Goal: Task Accomplishment & Management: Use online tool/utility

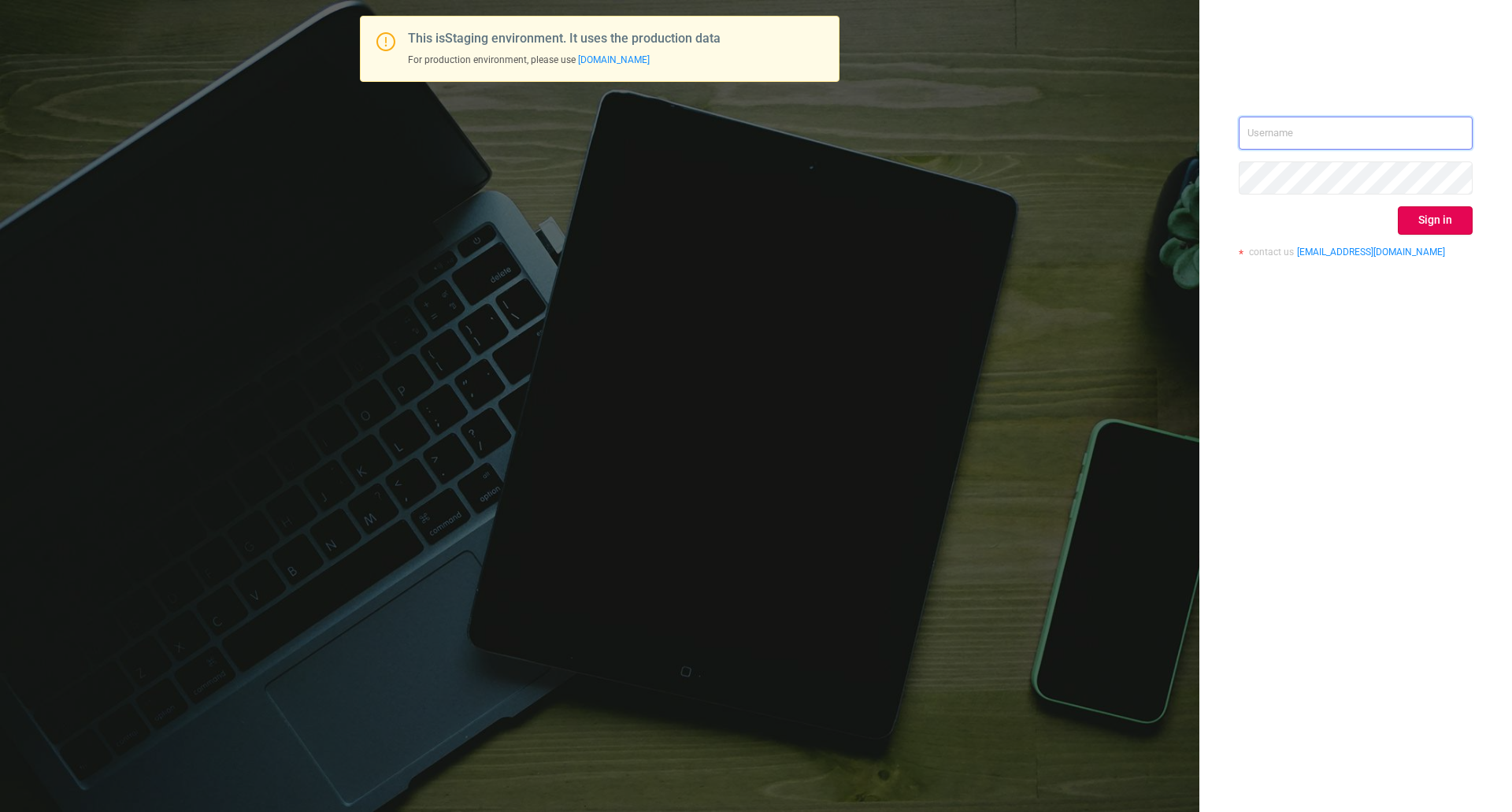
click at [1314, 117] on input "text" at bounding box center [1356, 133] width 234 height 33
click at [914, 158] on div "This is Staging environment. It uses the production data For production environ…" at bounding box center [756, 406] width 1512 height 812
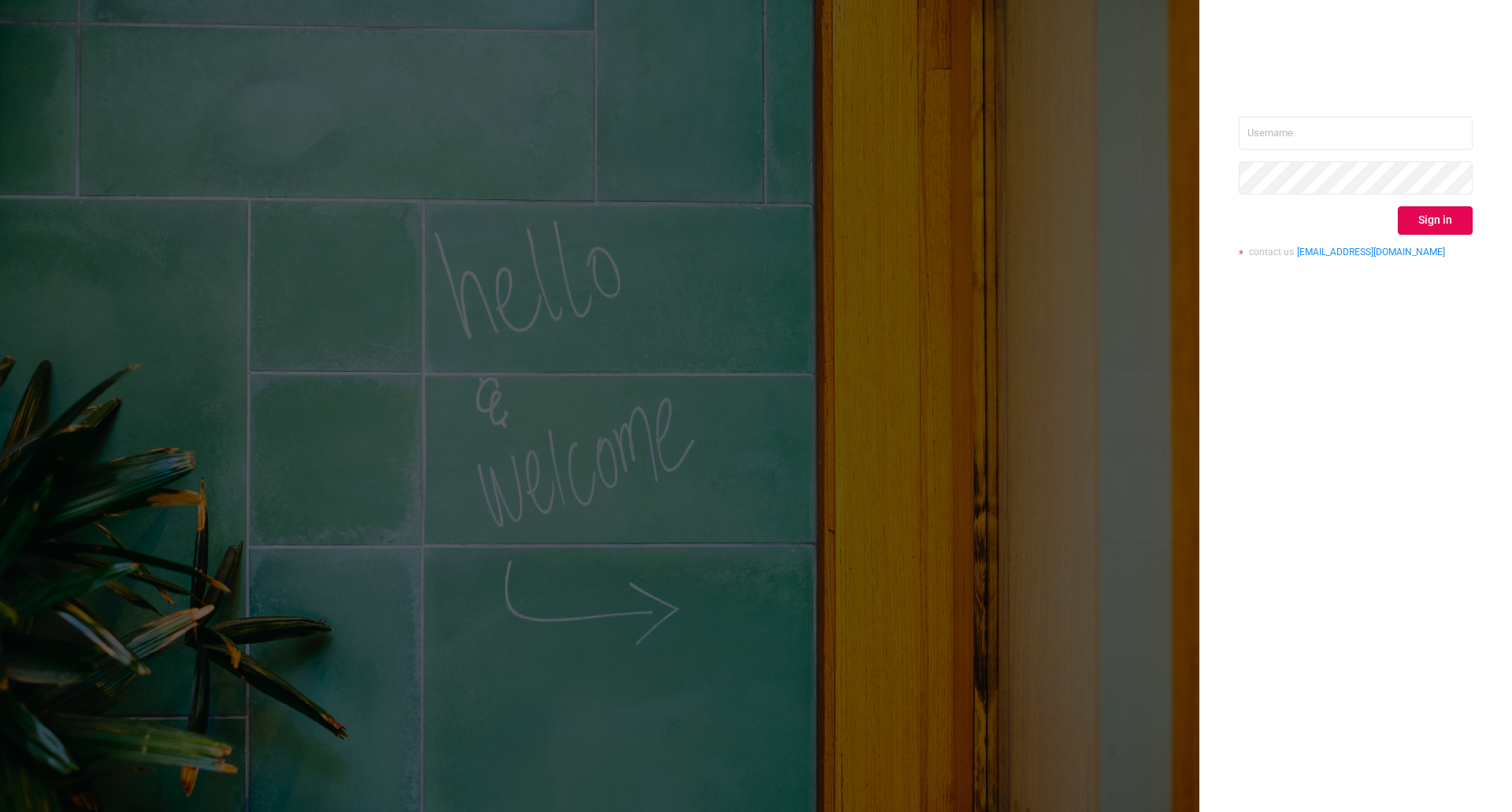
click at [1380, 112] on div "Sign in contact us [EMAIL_ADDRESS][DOMAIN_NAME]" at bounding box center [1355, 406] width 312 height 812
click at [1365, 135] on input "text" at bounding box center [1356, 133] width 234 height 33
type input "[PERSON_NAME][EMAIL_ADDRESS][DOMAIN_NAME]"
click at [1436, 217] on button "Sign in" at bounding box center [1435, 221] width 75 height 28
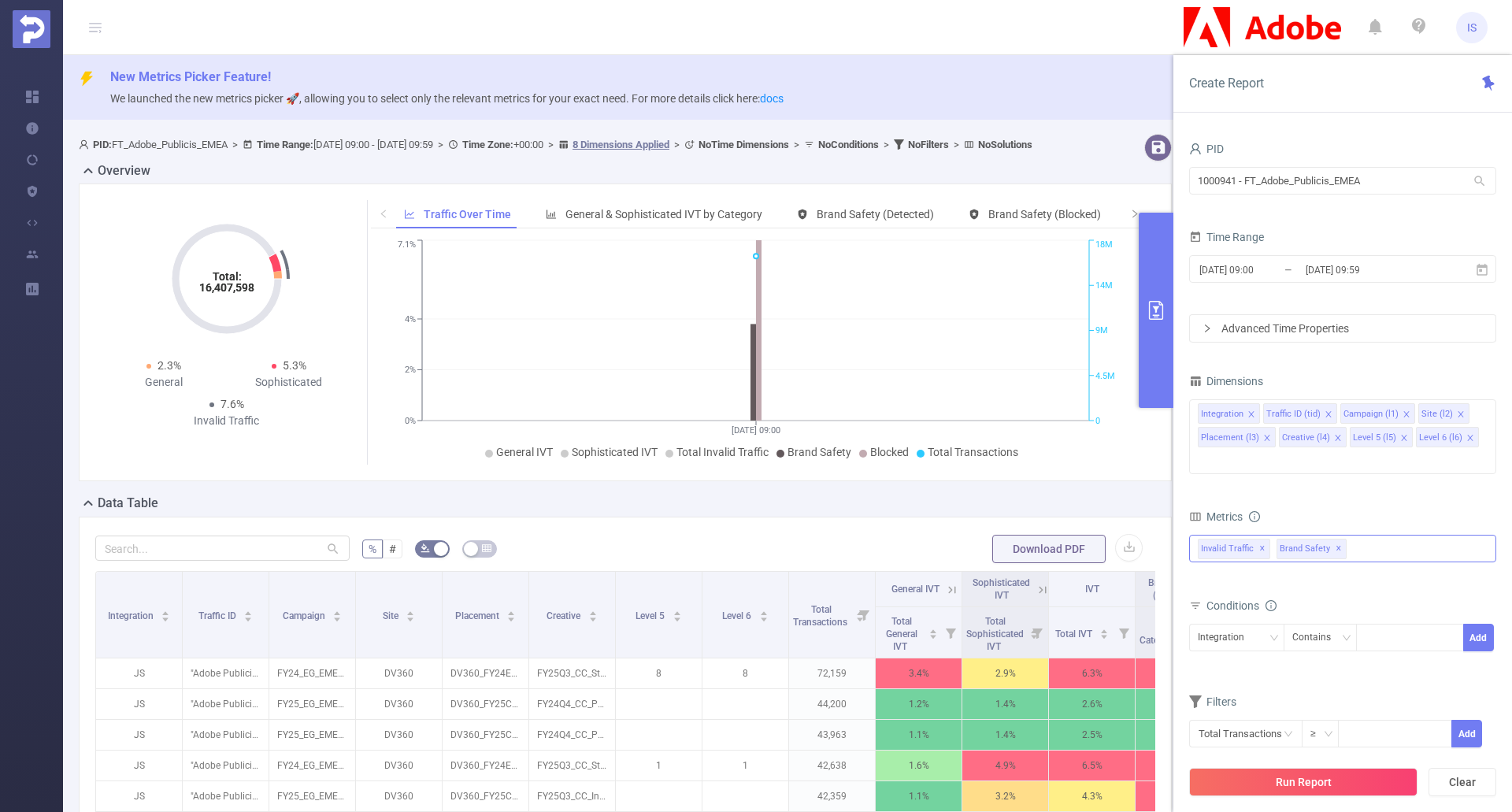
click at [1396, 534] on div "Invalid Traffic ✕ Brand Safety ✕" at bounding box center [1343, 548] width 307 height 28
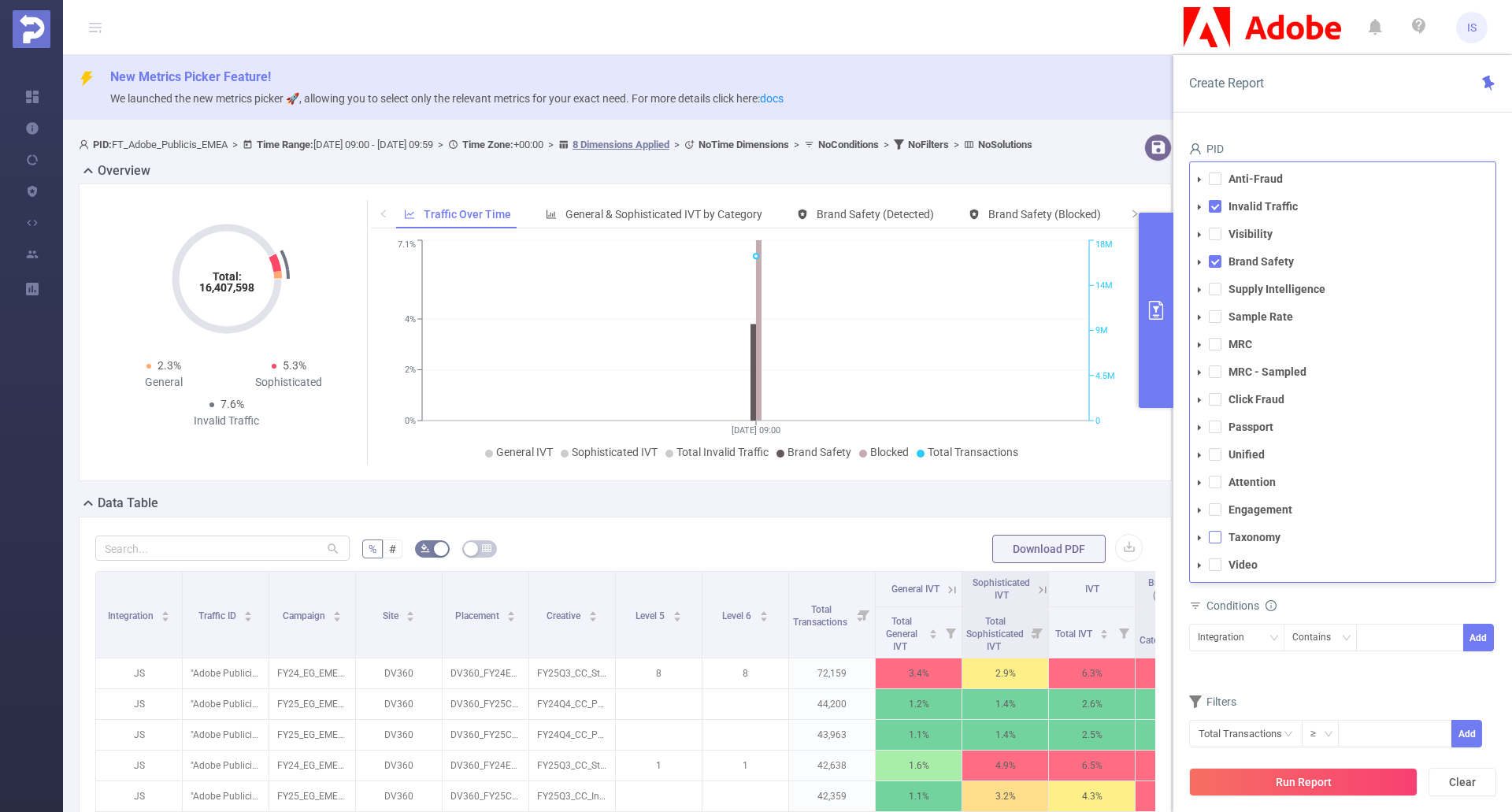
click at [1212, 531] on span at bounding box center [1215, 537] width 13 height 13
click at [1421, 595] on div "Conditions" at bounding box center [1343, 607] width 307 height 26
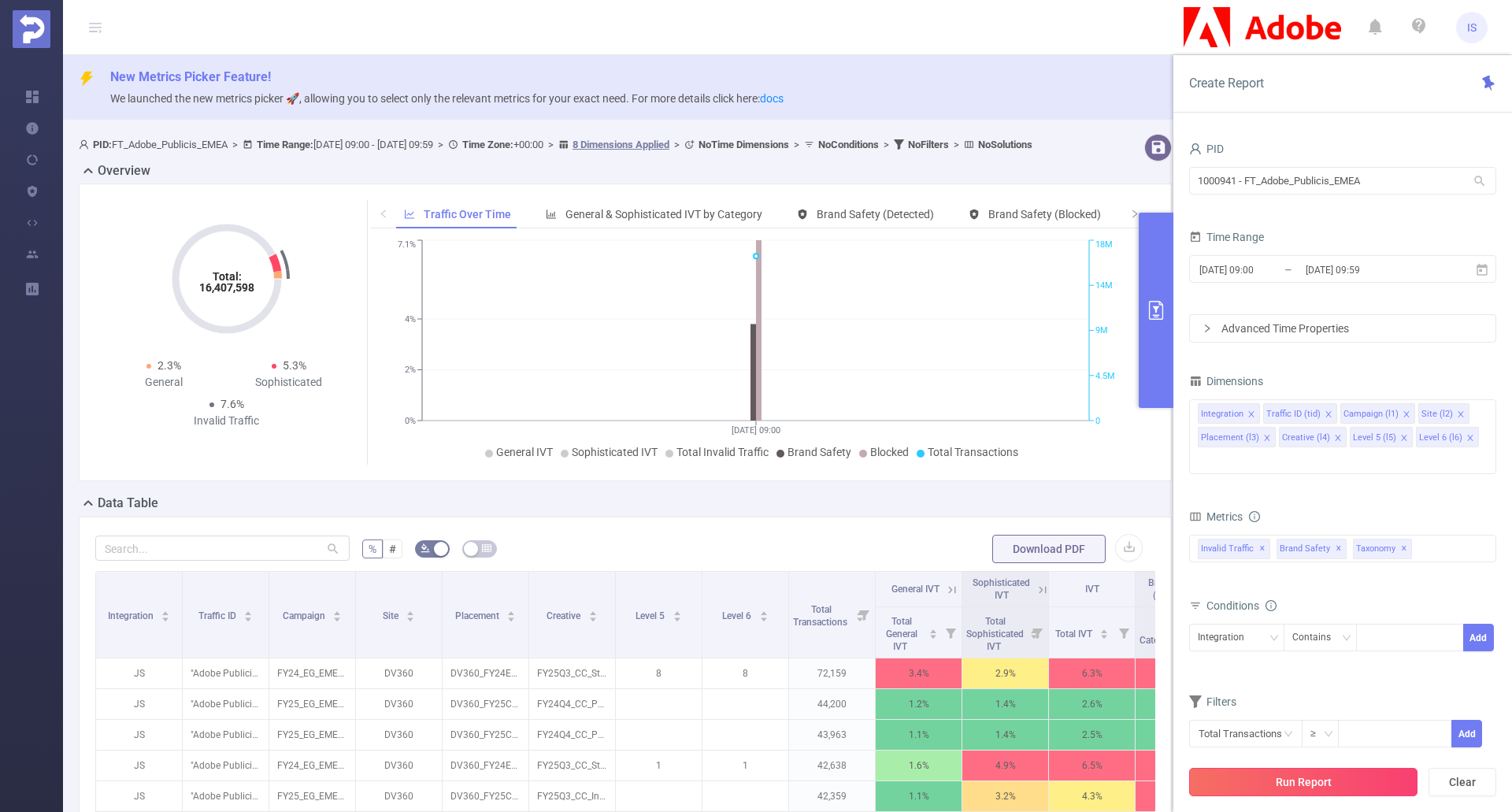
click at [1321, 779] on button "Run Report" at bounding box center [1303, 782] width 229 height 28
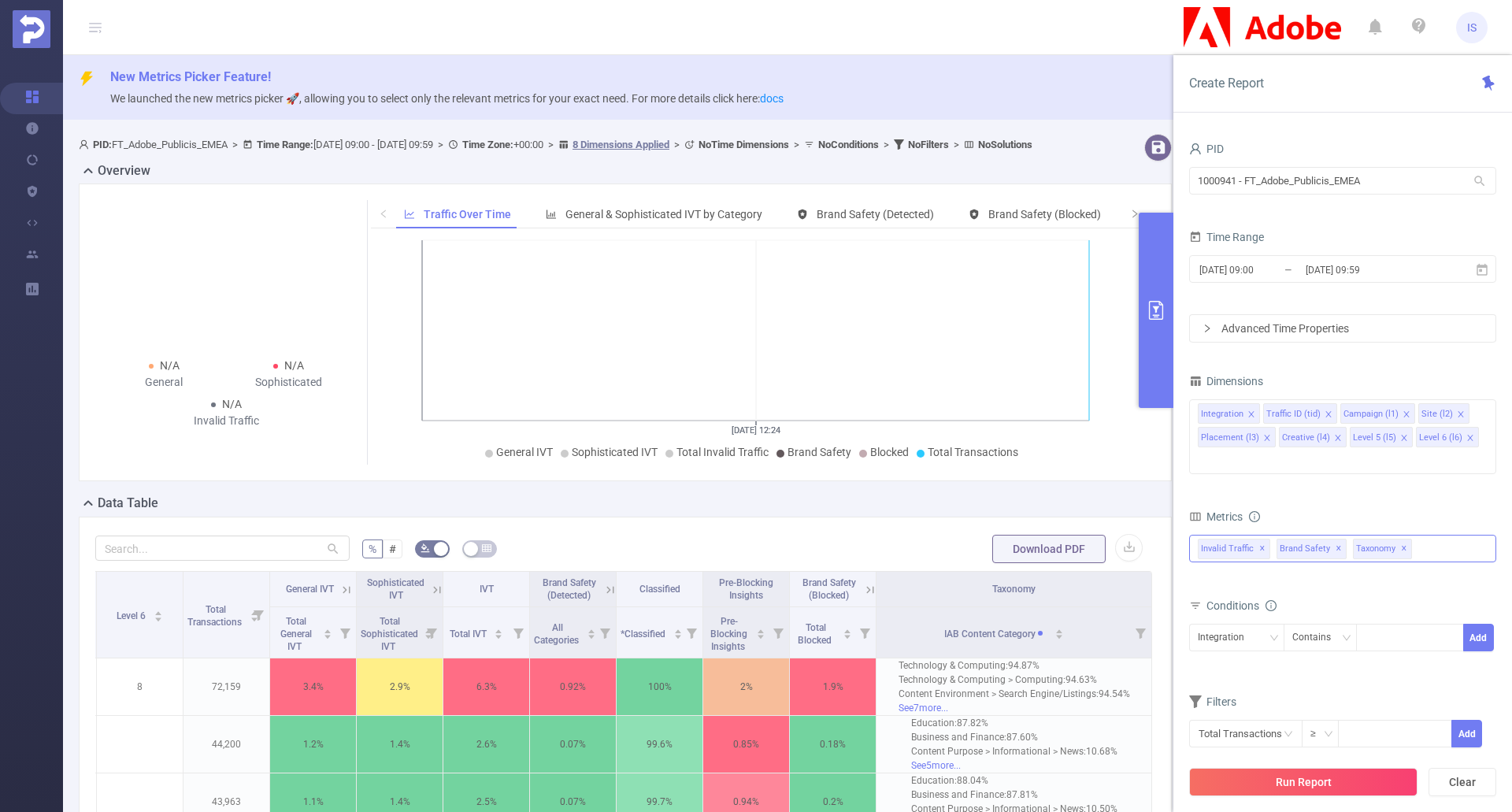
click at [1404, 539] on span "✕" at bounding box center [1404, 549] width 6 height 19
